Goal: Task Accomplishment & Management: Use online tool/utility

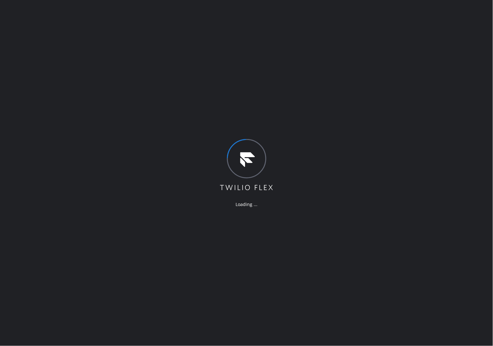
click at [17, 127] on div "Loading ..." at bounding box center [246, 173] width 493 height 346
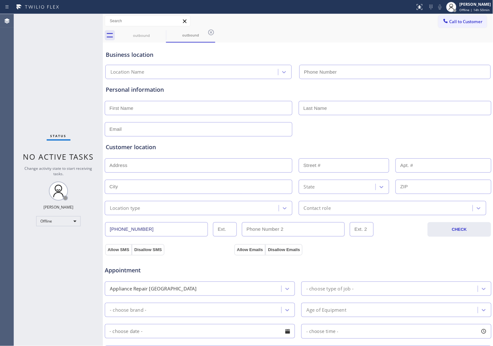
type input "[PHONE_NUMBER]"
click at [10, 51] on div "Agent Desktop" at bounding box center [7, 180] width 14 height 332
click at [470, 8] on span "Offline | 14h 51min" at bounding box center [474, 10] width 30 height 4
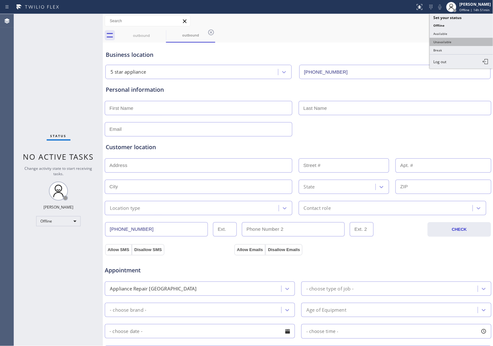
click at [456, 38] on button "Unavailable" at bounding box center [461, 42] width 63 height 8
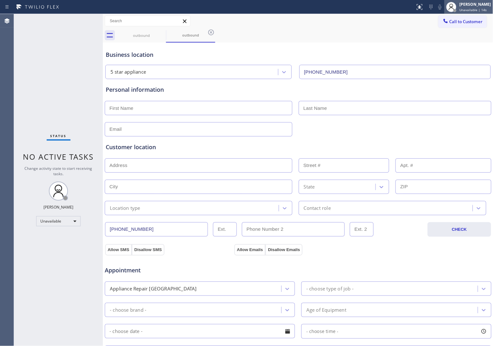
click at [468, 10] on span "Unavailable | 14s" at bounding box center [472, 10] width 27 height 4
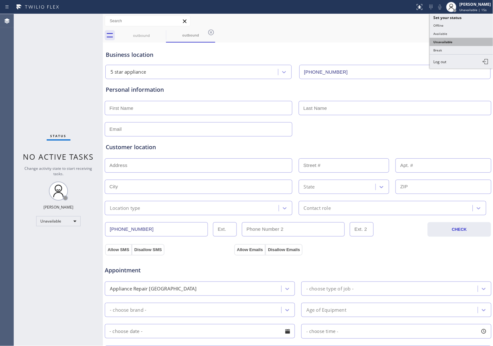
click at [449, 40] on button "Unavailable" at bounding box center [461, 42] width 63 height 8
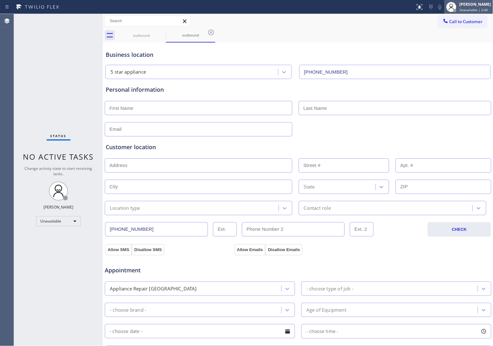
click at [459, 11] on span "Unavailable | 2:45" at bounding box center [473, 10] width 29 height 4
drag, startPoint x: 24, startPoint y: 52, endPoint x: 61, endPoint y: 53, distance: 36.2
click at [24, 52] on div "Status No active tasks Change activity state to start receiving tasks. JOHN FEL…" at bounding box center [58, 180] width 89 height 332
